Goal: Find specific page/section: Find specific page/section

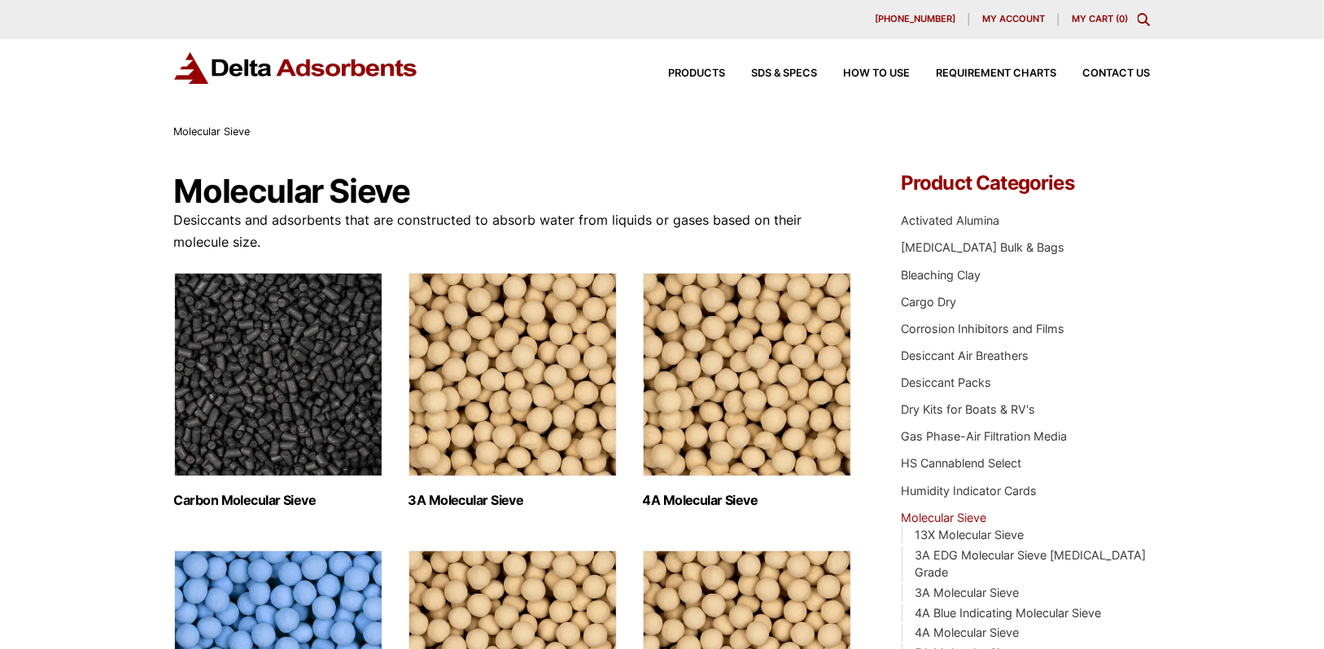
click at [1142, 18] on icon "Toggle Modal Content" at bounding box center [1144, 19] width 13 height 13
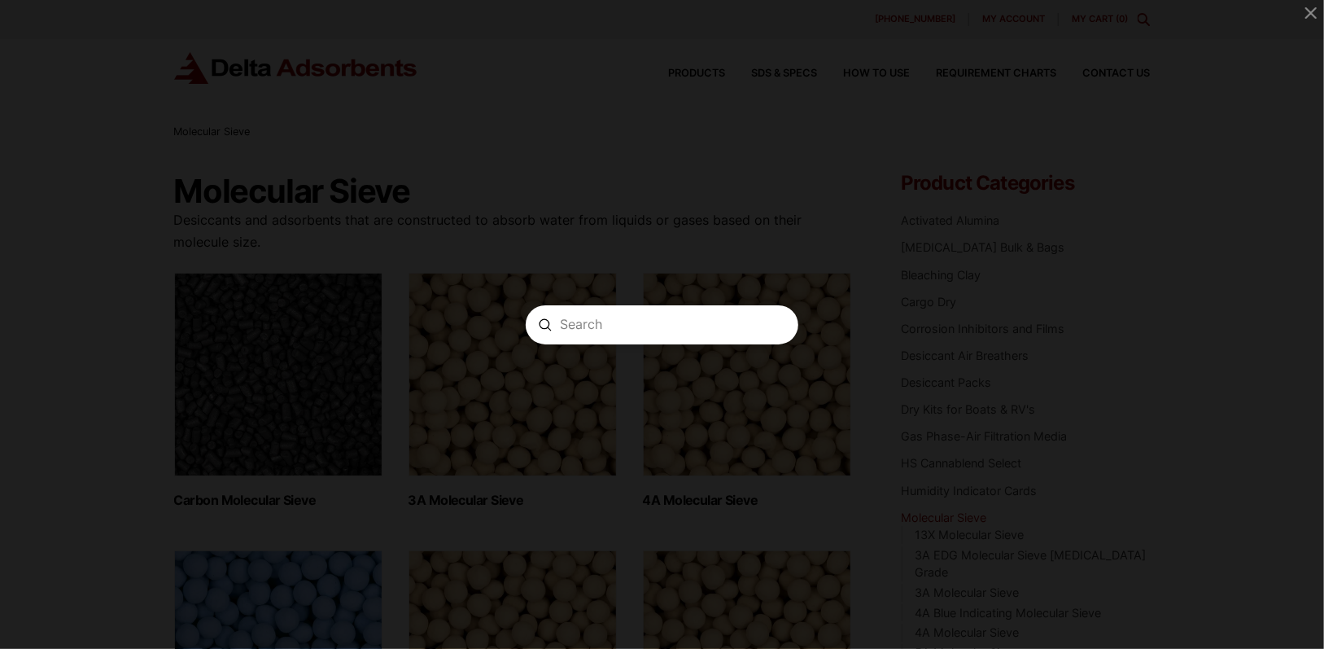
click at [600, 328] on input "Search" at bounding box center [662, 324] width 204 height 17
paste input "MSBI4A81201"
type input "MSBI4A81201"
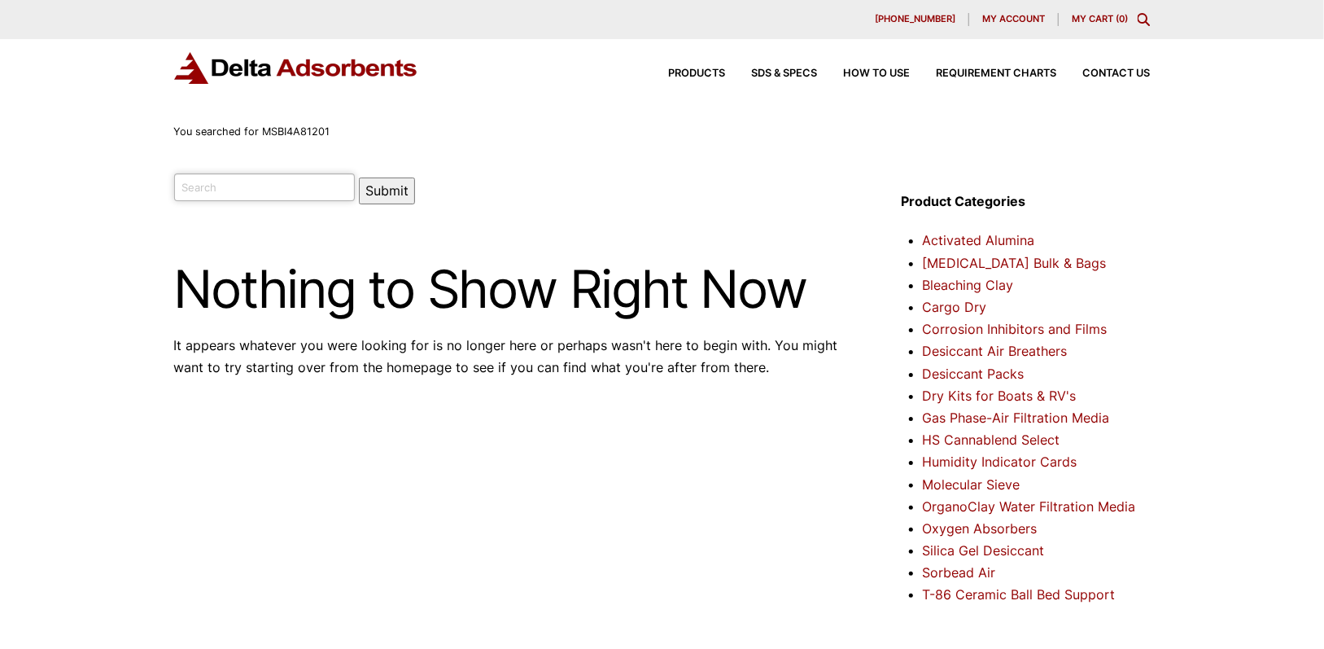
click at [226, 188] on input "search" at bounding box center [264, 187] width 181 height 28
paste input "209P-8-2"
type input "209P-8-2"
click at [382, 188] on button "Submit" at bounding box center [387, 190] width 56 height 27
